Goal: Find specific page/section: Find specific page/section

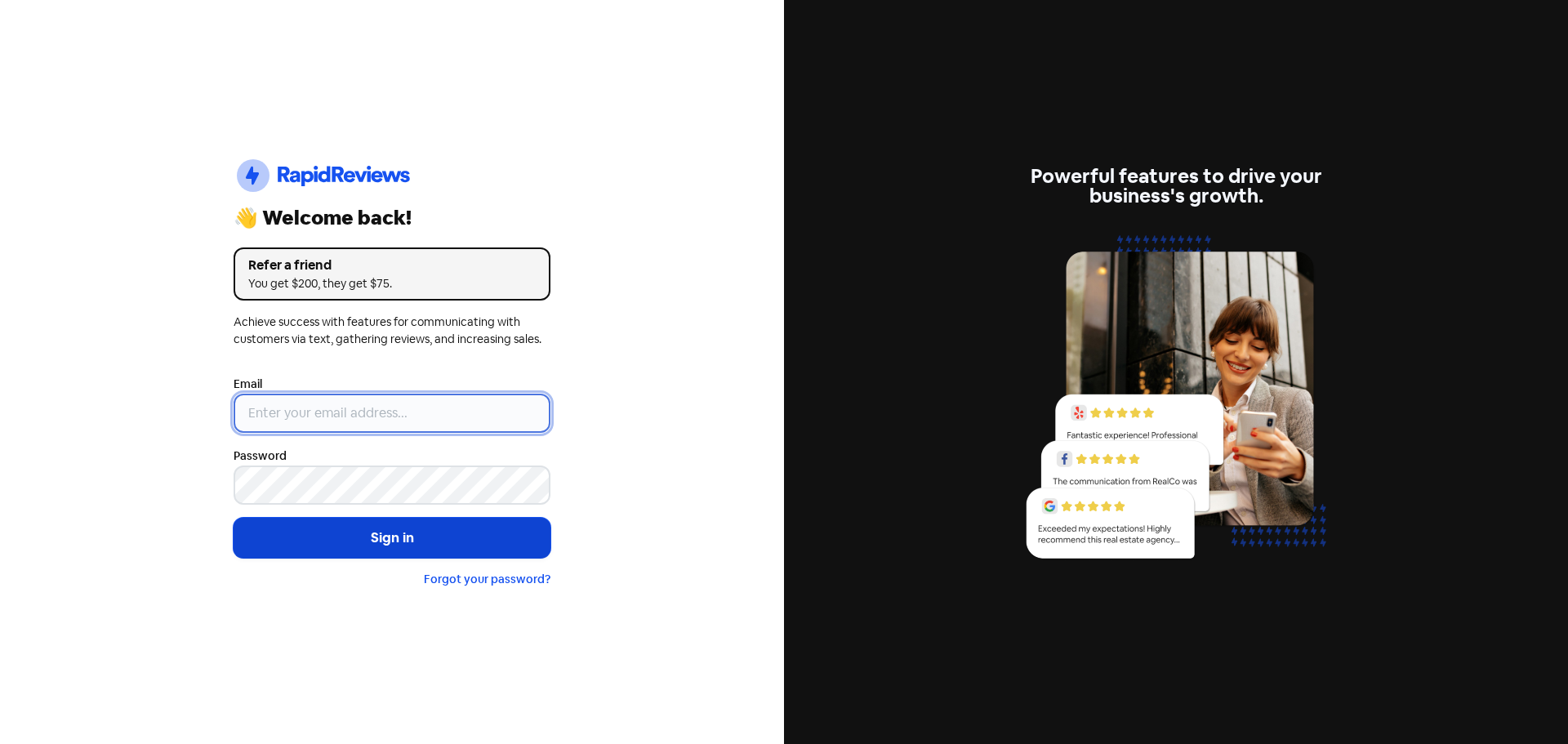
type input "[EMAIL_ADDRESS][DOMAIN_NAME]"
click at [415, 533] on button "Sign in" at bounding box center [392, 537] width 317 height 41
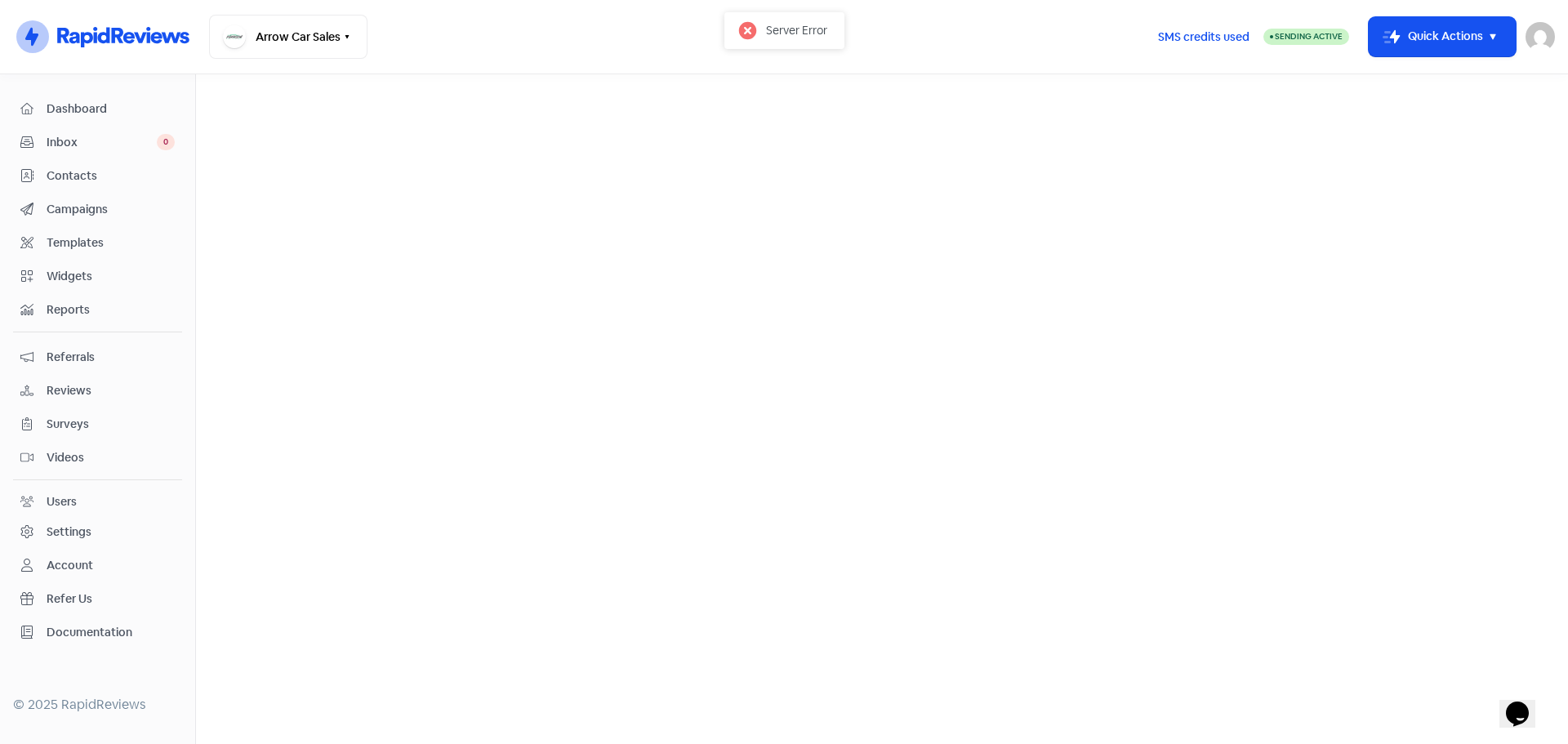
click at [74, 389] on span "Reviews" at bounding box center [110, 390] width 128 height 17
click at [523, 88] on link "Reviews" at bounding box center [518, 93] width 51 height 20
